Goal: Transaction & Acquisition: Purchase product/service

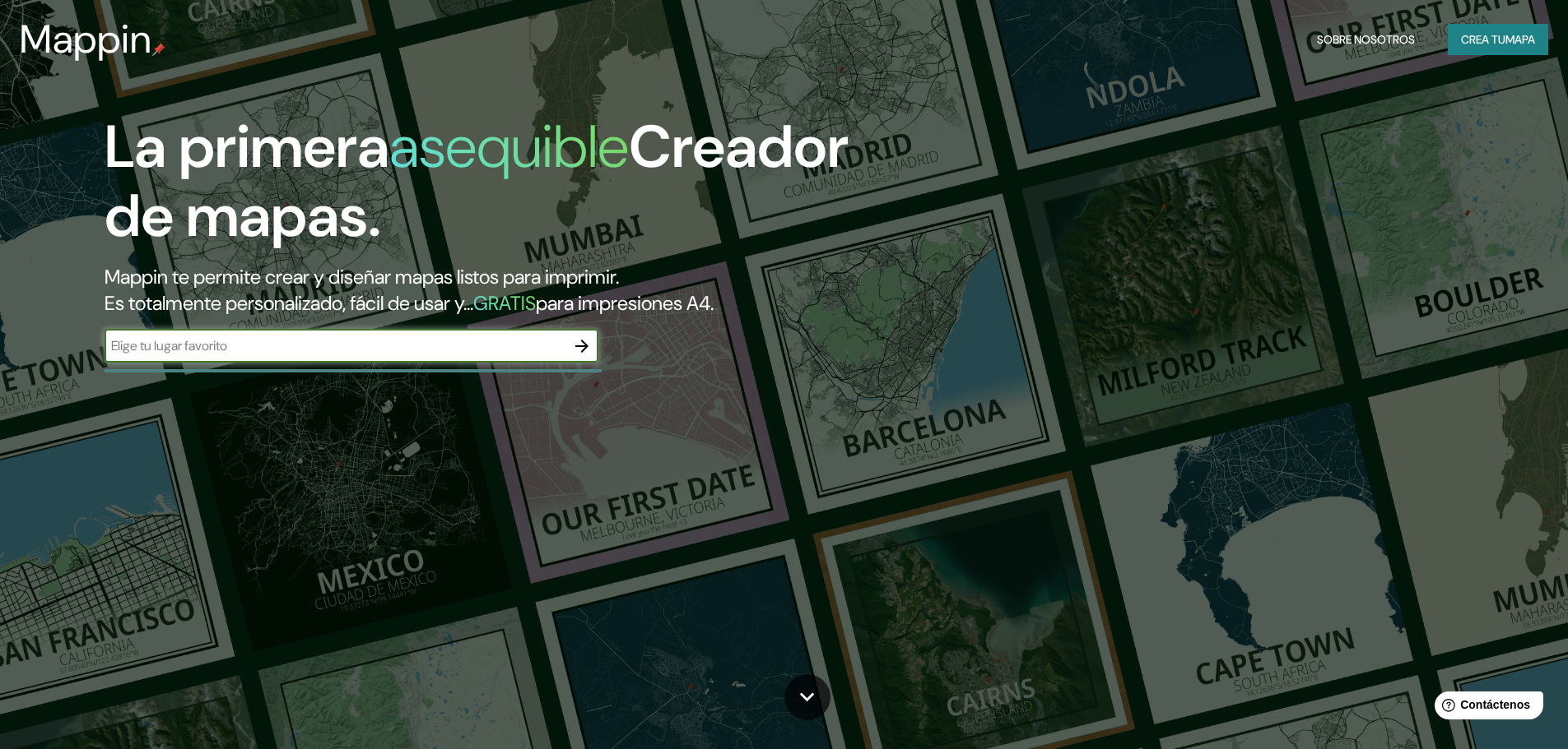
click at [245, 348] on input "text" at bounding box center [335, 346] width 461 height 19
type input "tarapoto"
click at [585, 344] on icon "button" at bounding box center [581, 346] width 13 height 13
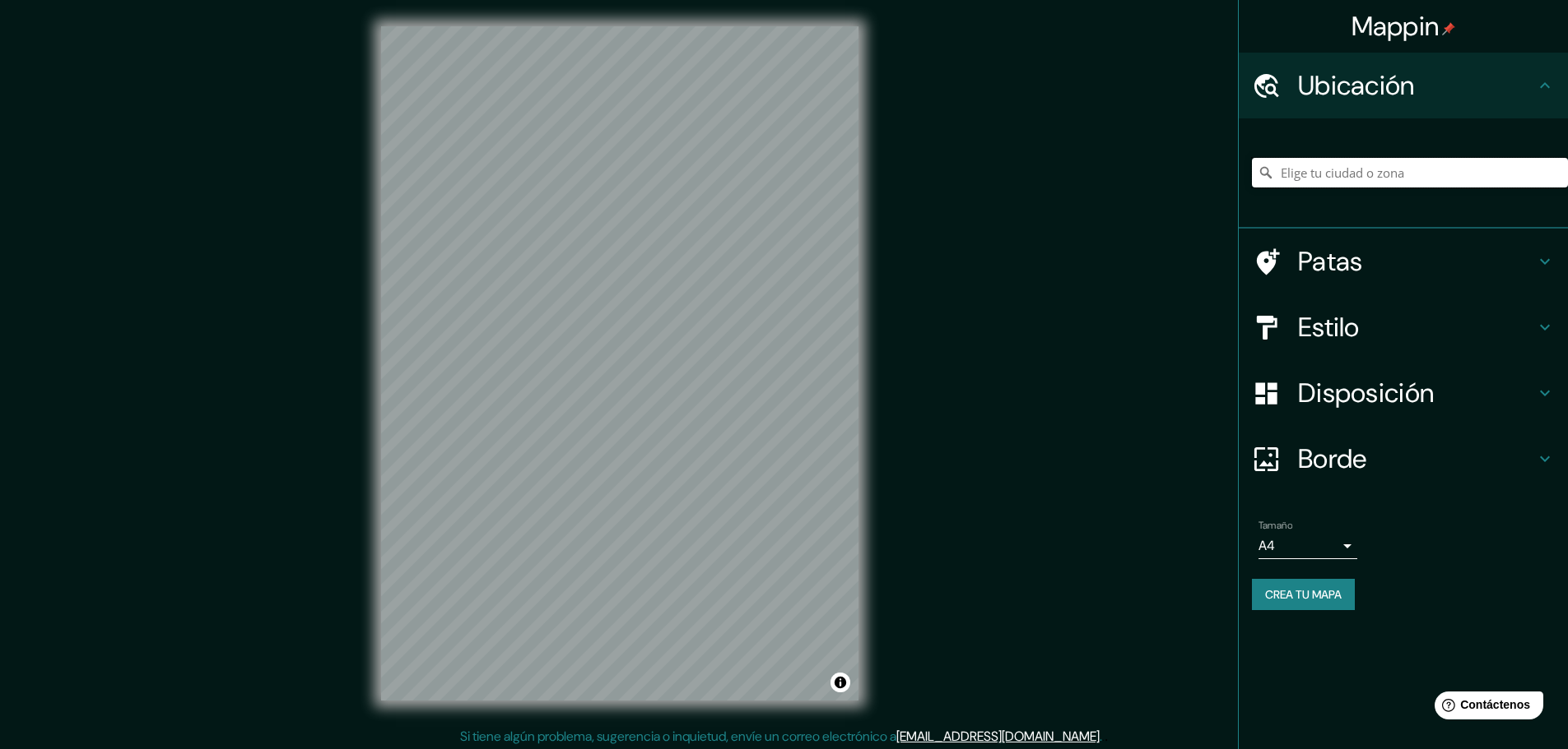
click at [1311, 177] on input "Elige tu ciudad o zona" at bounding box center [1409, 173] width 316 height 30
type input "Tarapoto, [GEOGRAPHIC_DATA][PERSON_NAME], [GEOGRAPHIC_DATA]"
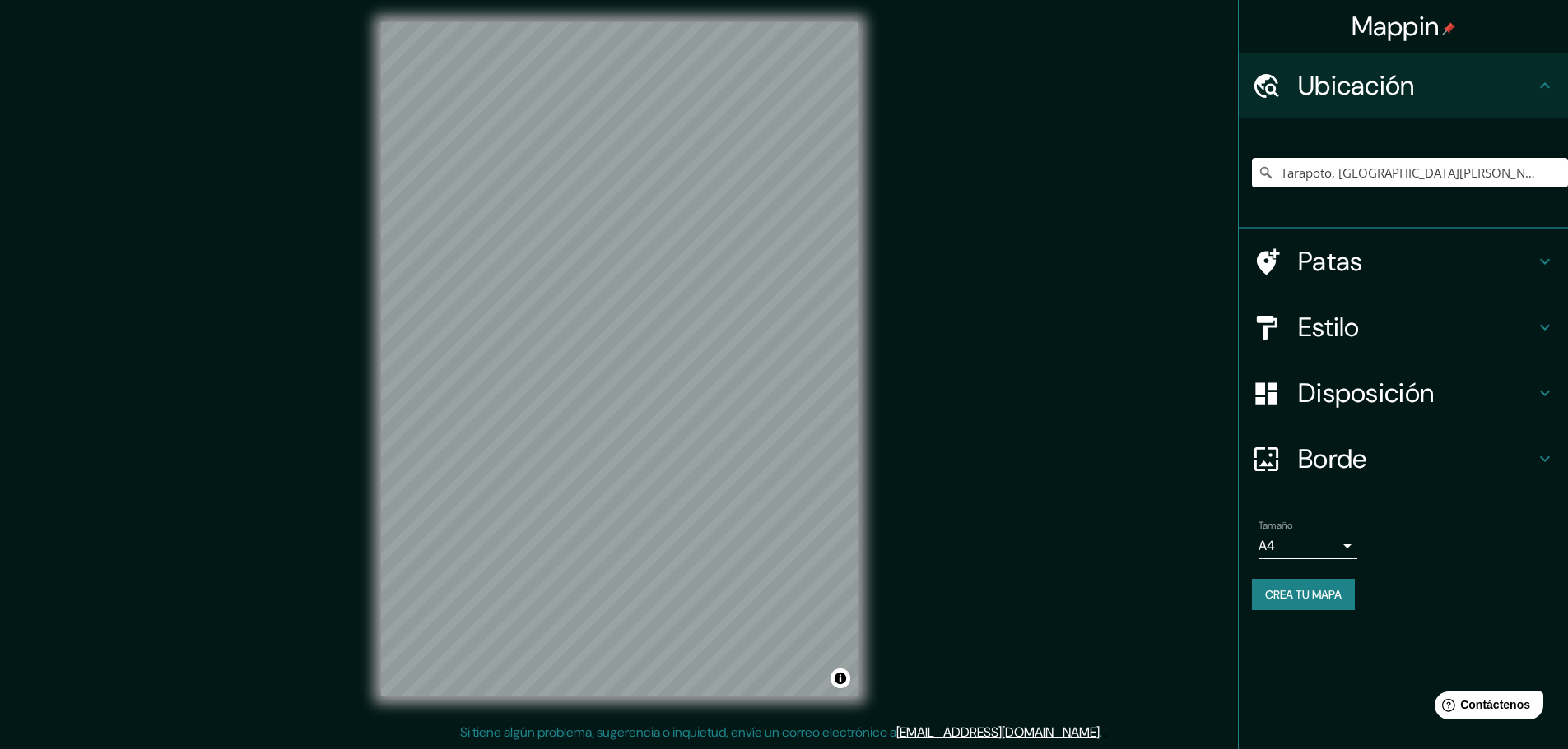
click at [1532, 266] on h4 "Patas" at bounding box center [1416, 262] width 237 height 33
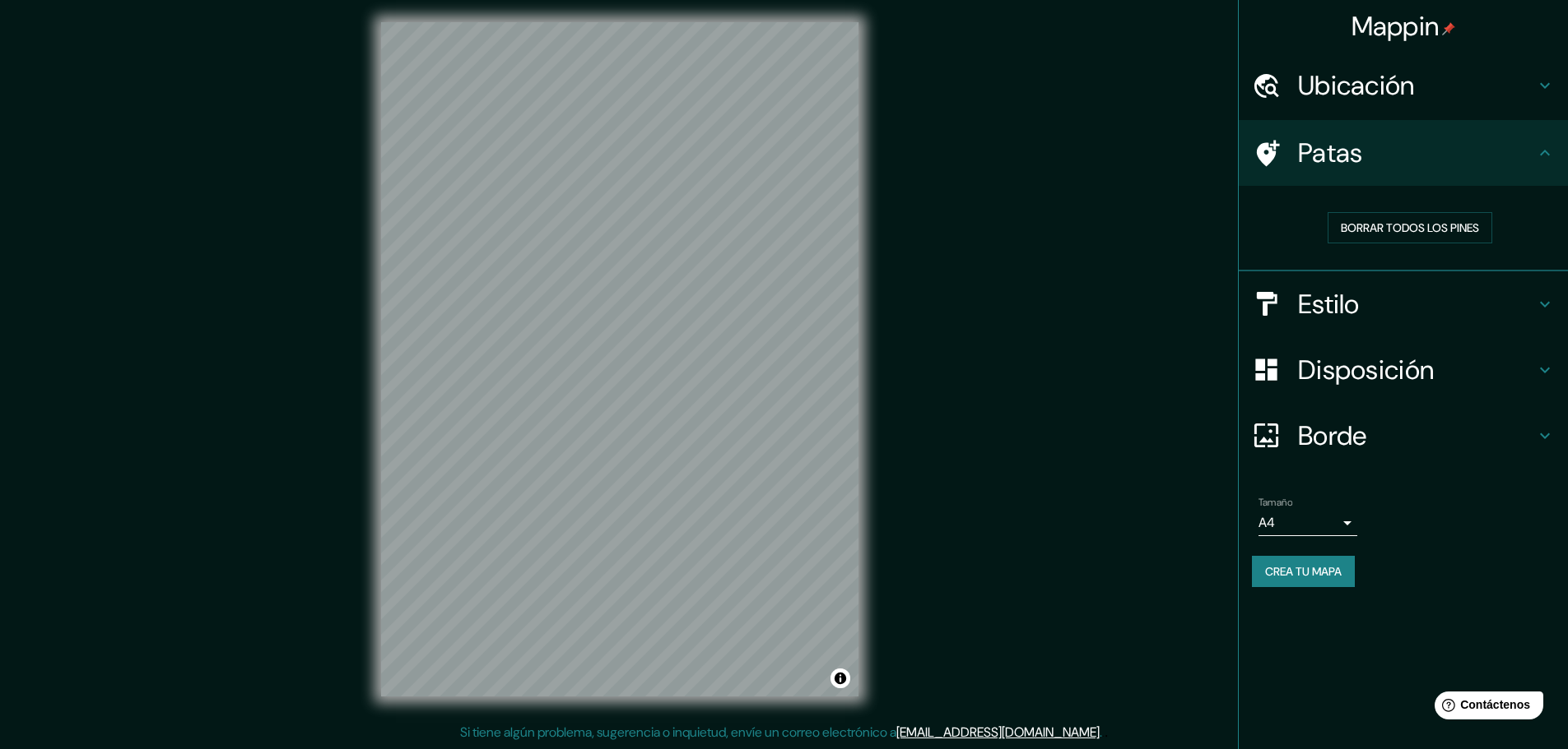
click at [1125, 278] on div "Mappin Ubicación Tarapoto, [GEOGRAPHIC_DATA][PERSON_NAME], [GEOGRAPHIC_DATA] [G…" at bounding box center [784, 372] width 1568 height 753
click at [1311, 578] on font "Crea tu mapa" at bounding box center [1302, 571] width 76 height 15
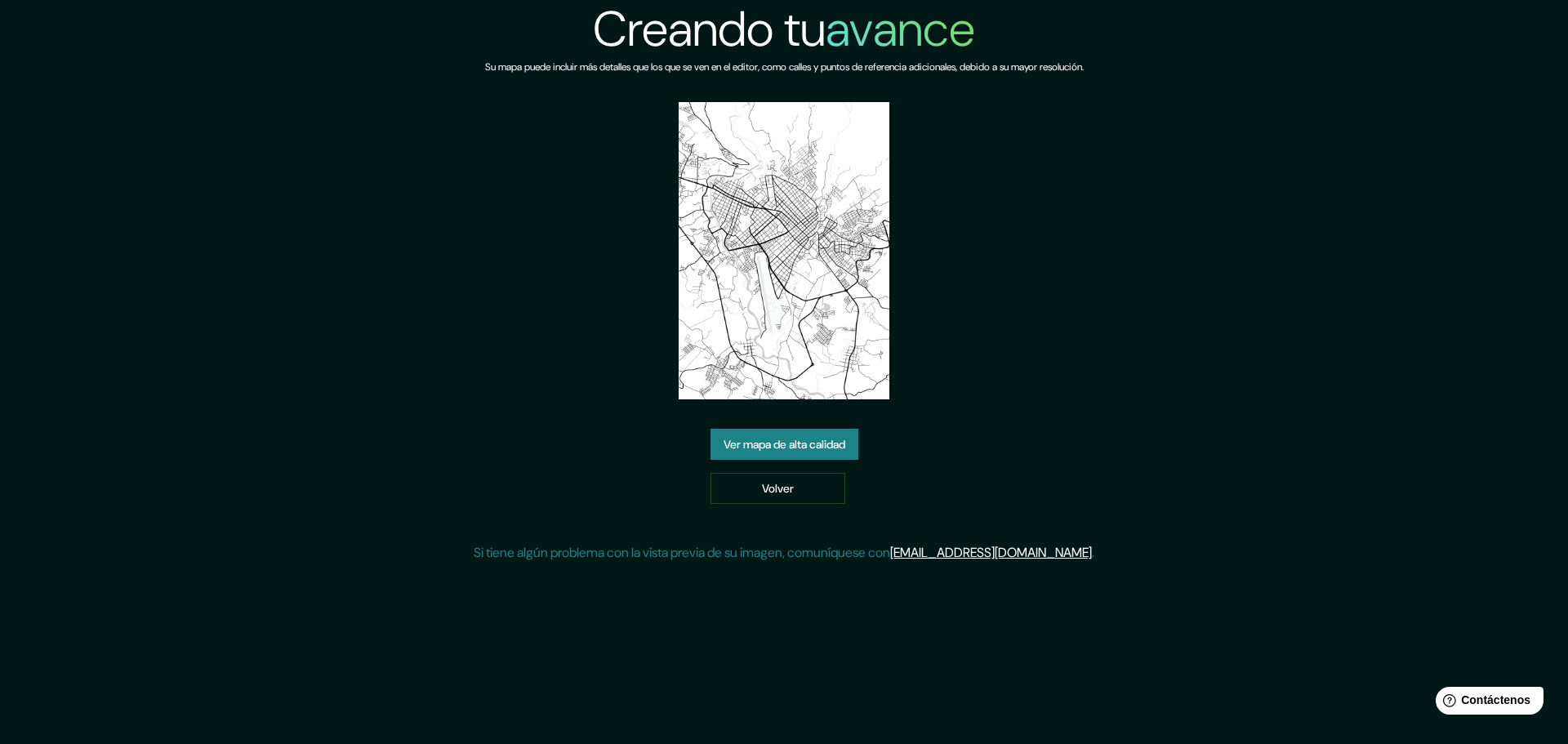
click at [773, 442] on font "Ver mapa de alta calidad" at bounding box center [784, 445] width 122 height 15
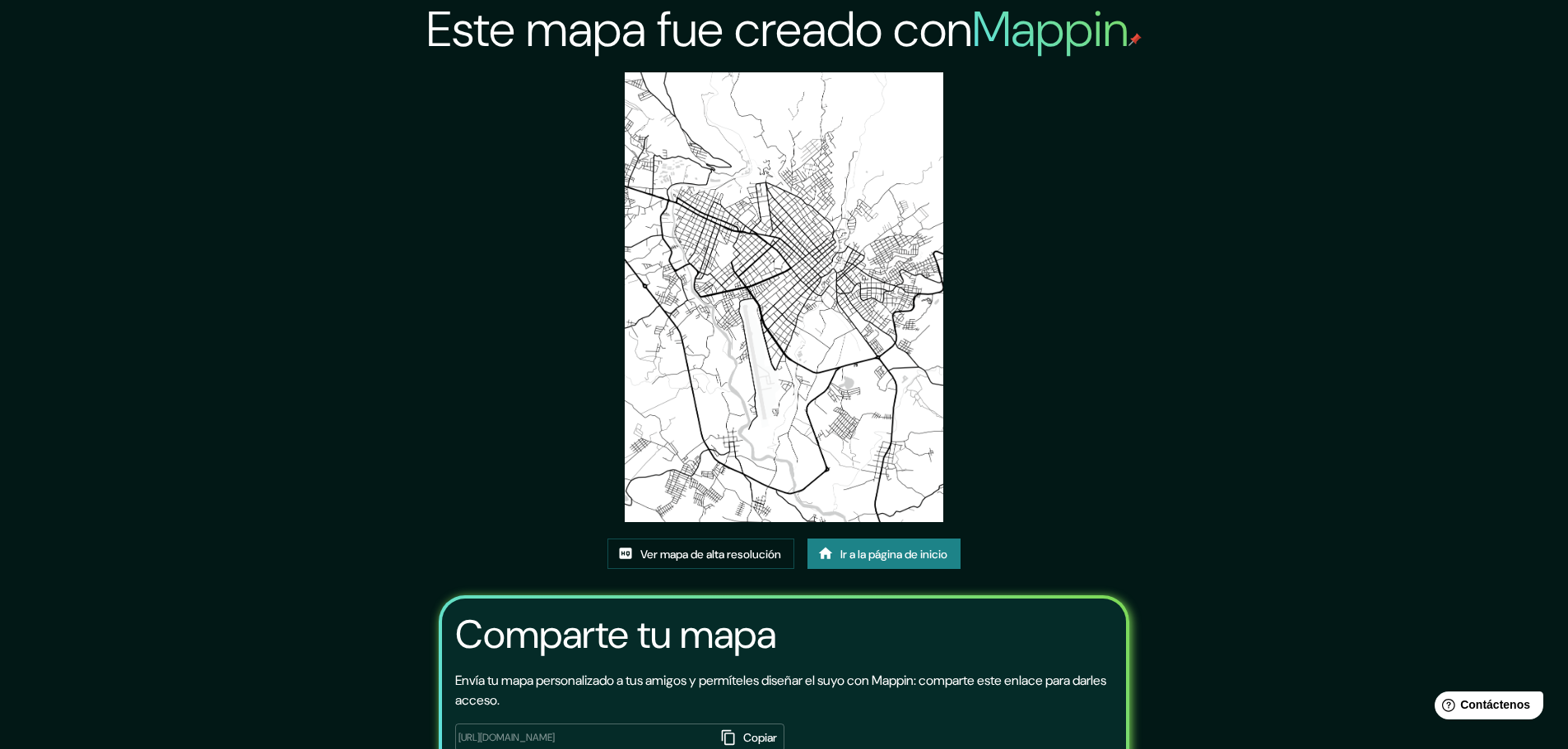
click at [1266, 139] on div "Este mapa fue creado con Mappin Ver mapa de alta resolución Ir a la página de i…" at bounding box center [784, 431] width 1568 height 863
